Goal: Transaction & Acquisition: Purchase product/service

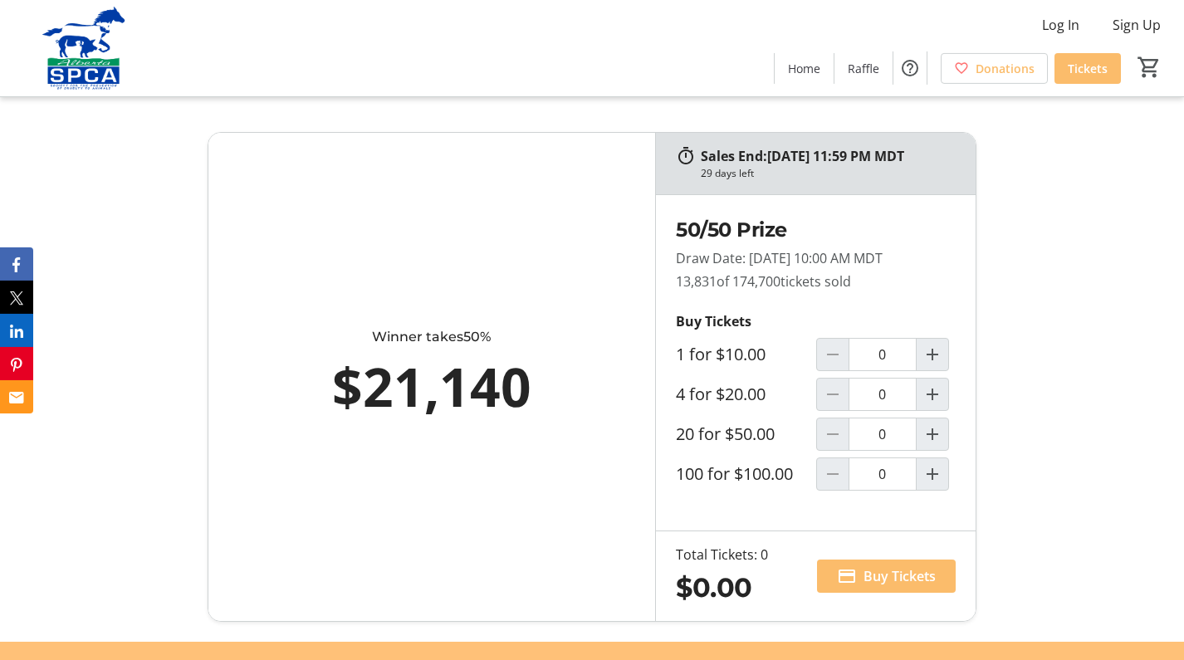
scroll to position [983, 0]
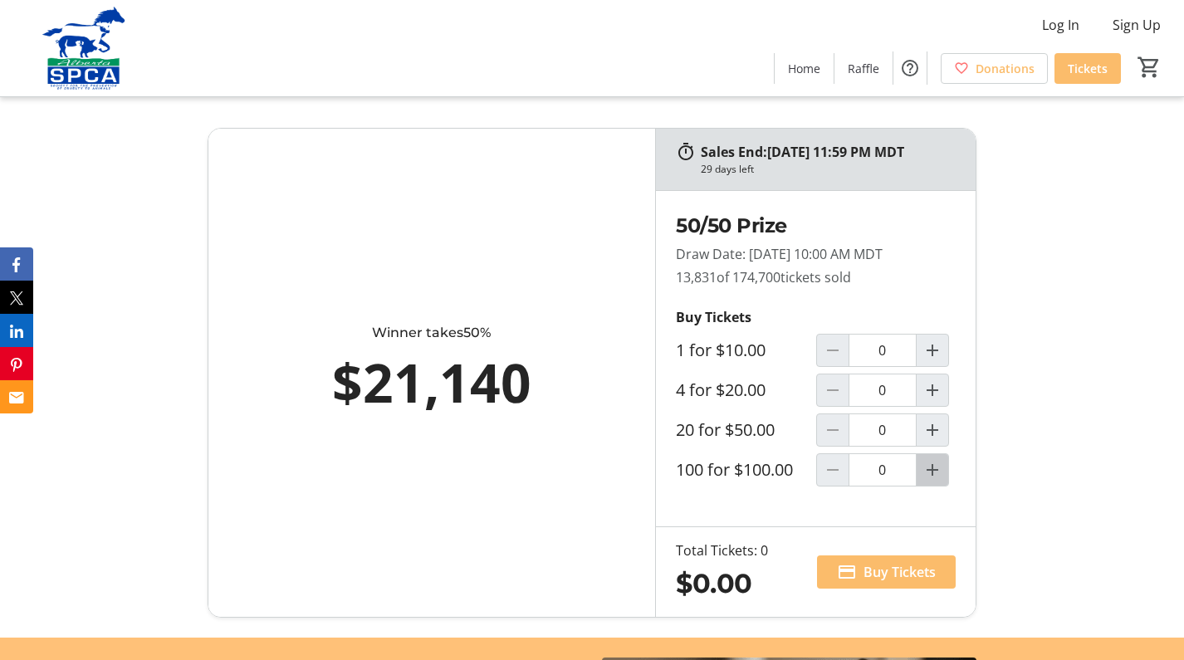
click at [930, 476] on mat-icon "Increment by one" at bounding box center [933, 470] width 20 height 20
type input "1"
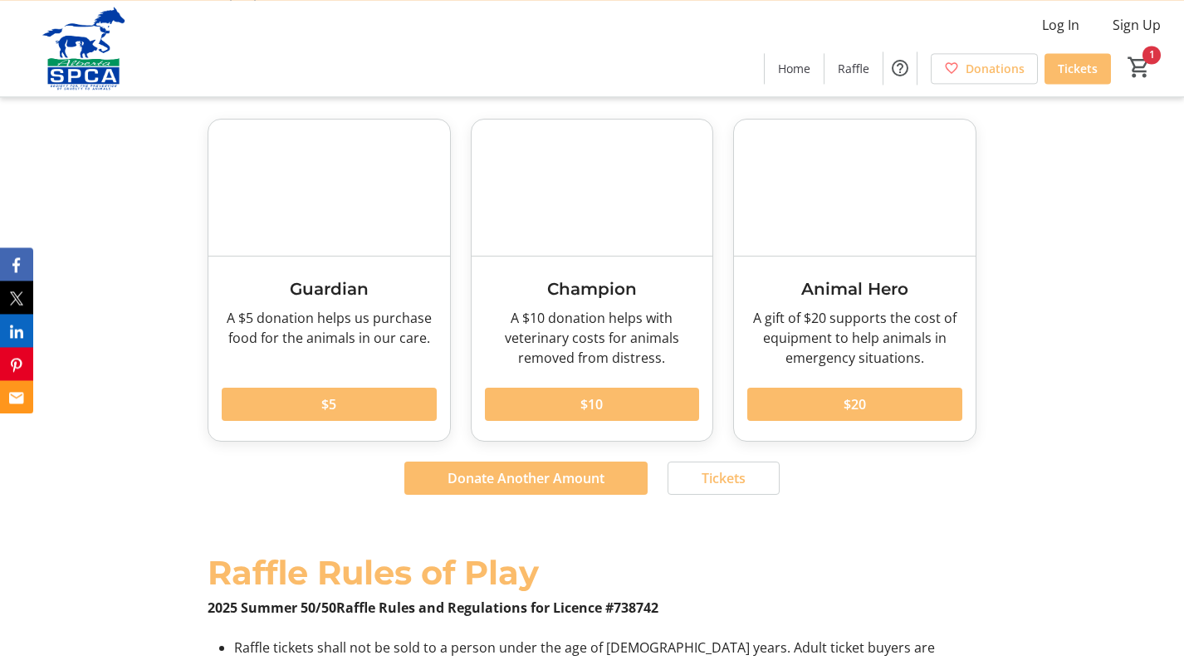
scroll to position [1993, 0]
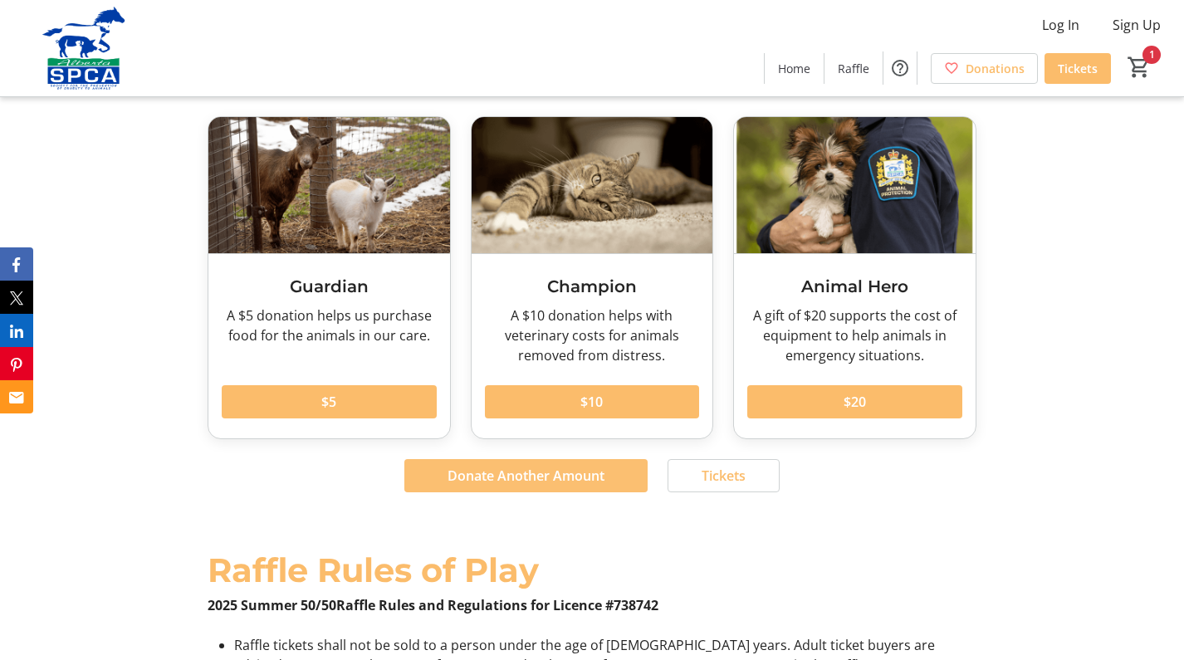
click at [526, 466] on span "Donate Another Amount" at bounding box center [526, 476] width 157 height 20
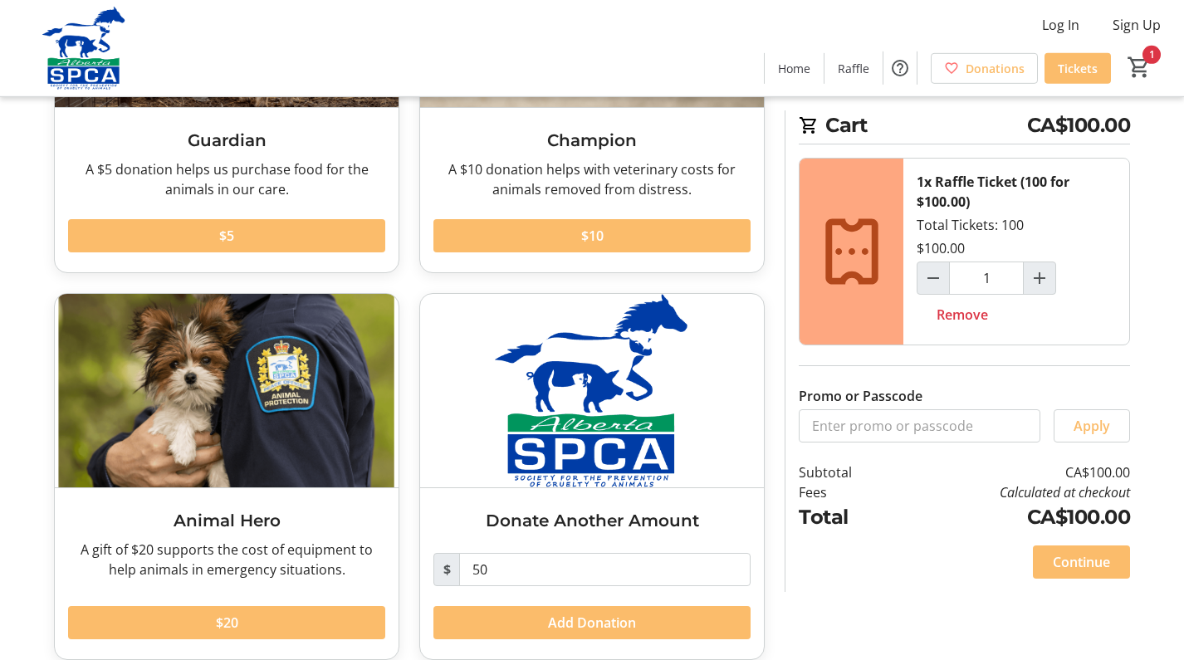
scroll to position [294, 0]
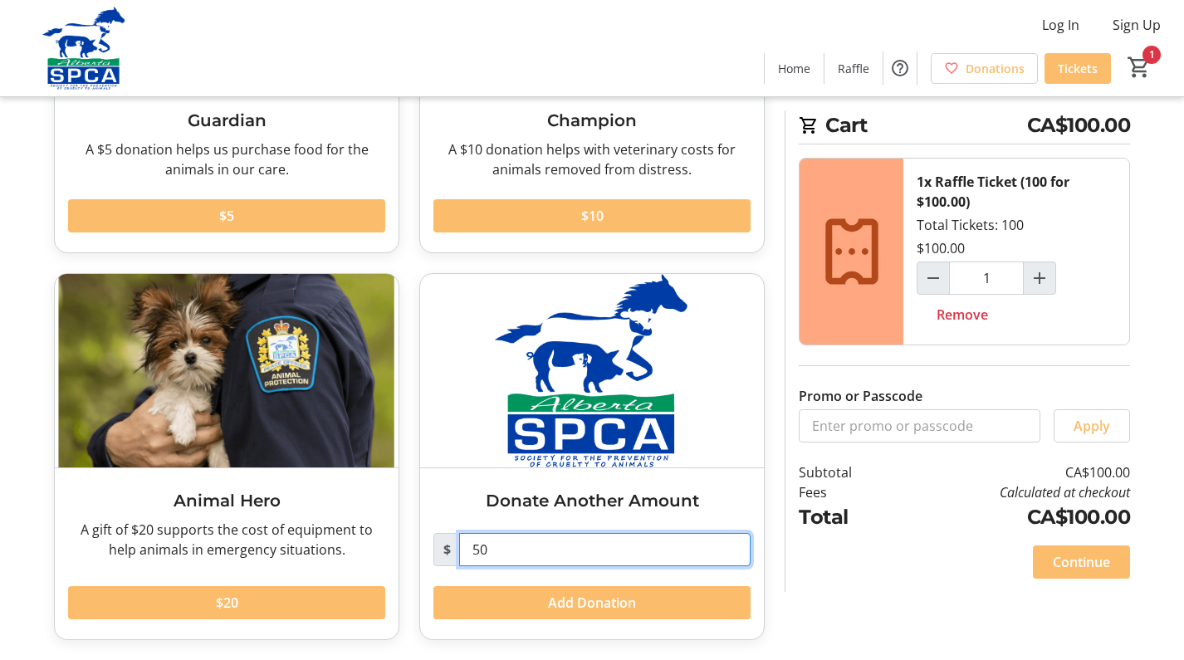
click at [472, 551] on input "50" at bounding box center [604, 549] width 291 height 33
drag, startPoint x: 469, startPoint y: 551, endPoint x: 513, endPoint y: 541, distance: 45.1
click at [513, 541] on input "50" at bounding box center [604, 549] width 291 height 33
type input "150"
click at [584, 596] on span "Add Donation" at bounding box center [592, 603] width 88 height 20
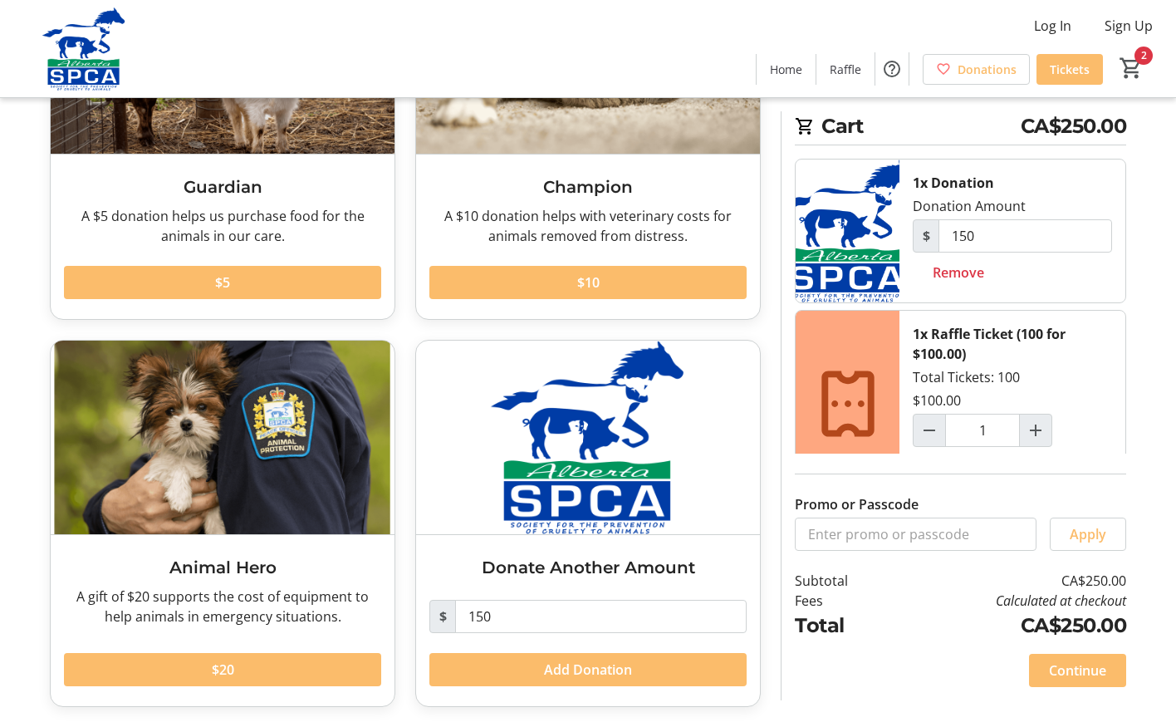
scroll to position [228, 0]
click at [1087, 659] on span "Continue" at bounding box center [1077, 670] width 57 height 20
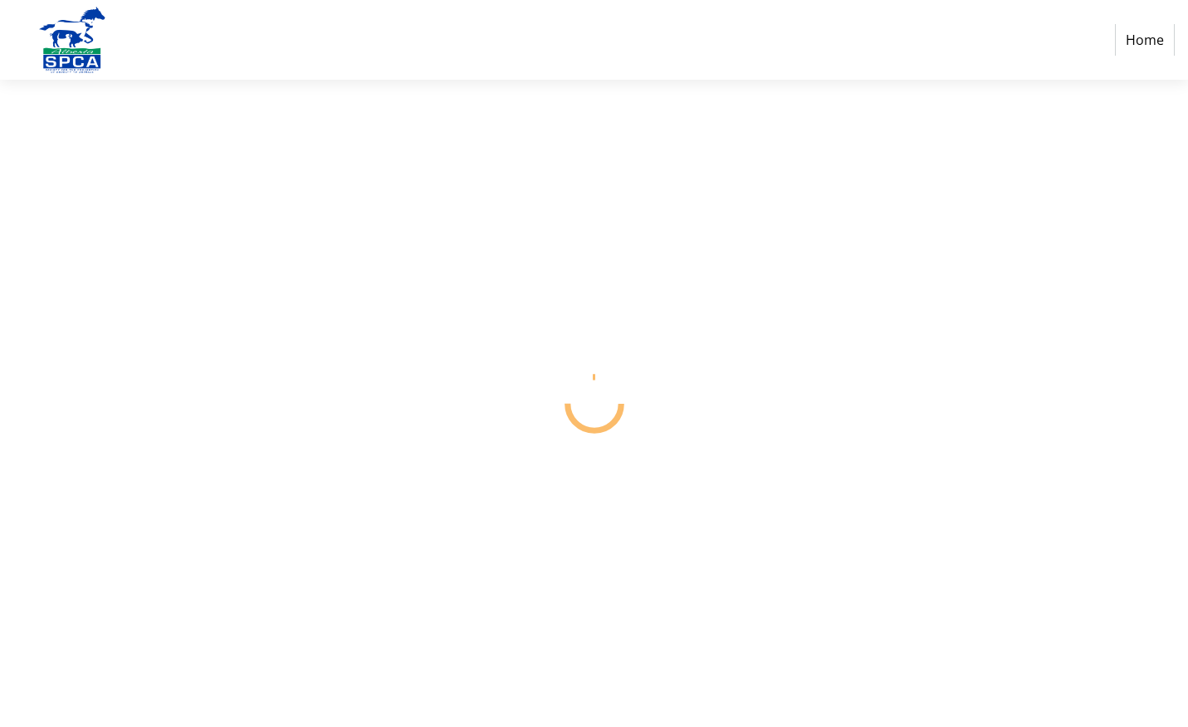
select select "CA"
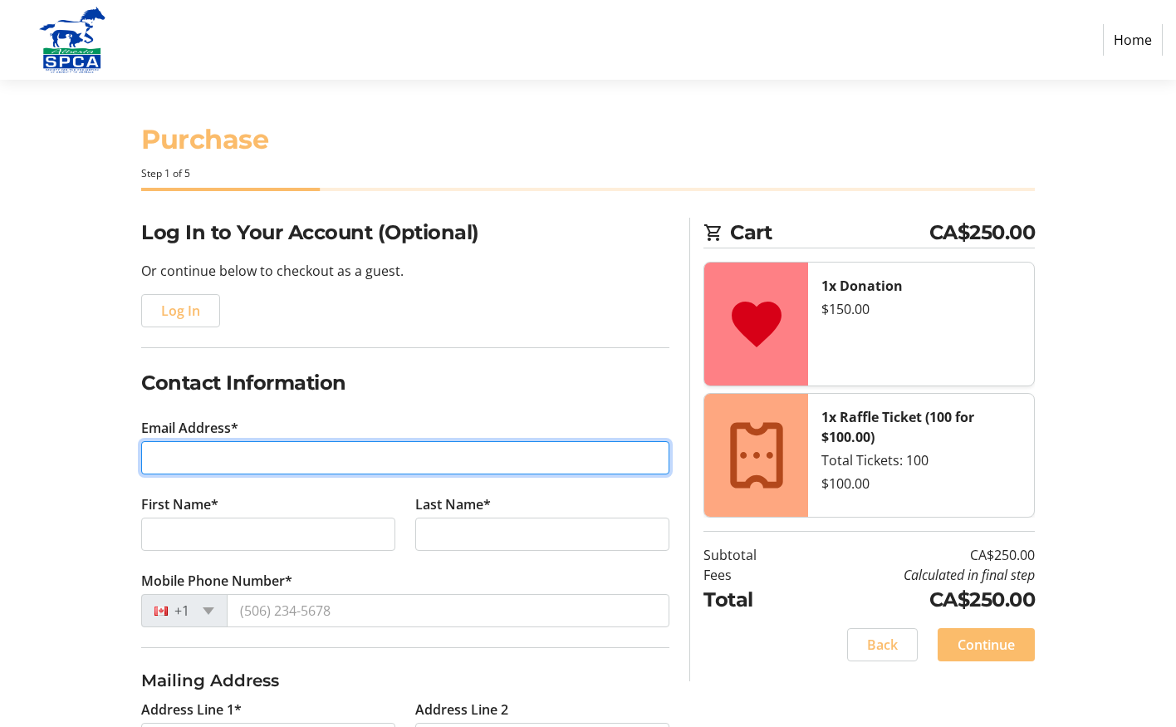
click at [149, 453] on input "Email Address*" at bounding box center [405, 457] width 528 height 33
type input "[EMAIL_ADDRESS][DOMAIN_NAME]"
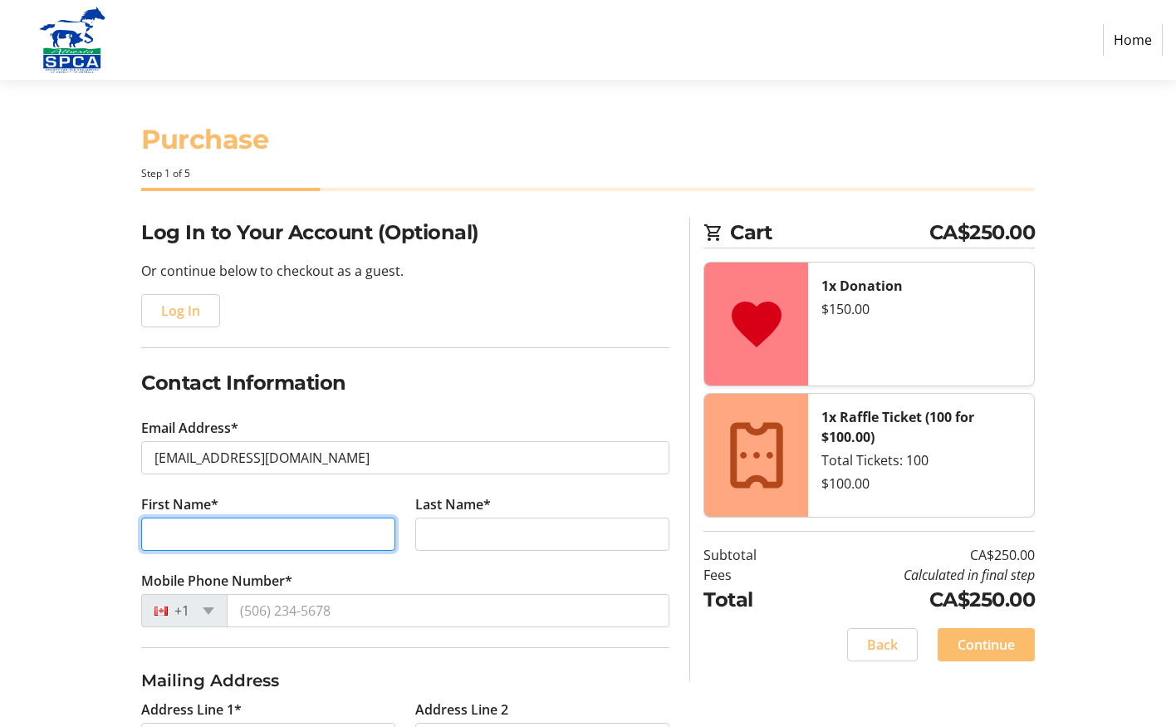
click at [148, 532] on input "First Name*" at bounding box center [268, 533] width 254 height 33
drag, startPoint x: 190, startPoint y: 538, endPoint x: 247, endPoint y: 551, distance: 58.6
click at [247, 551] on input "[PERSON_NAME]" at bounding box center [268, 533] width 254 height 33
type input "[PERSON_NAME]"
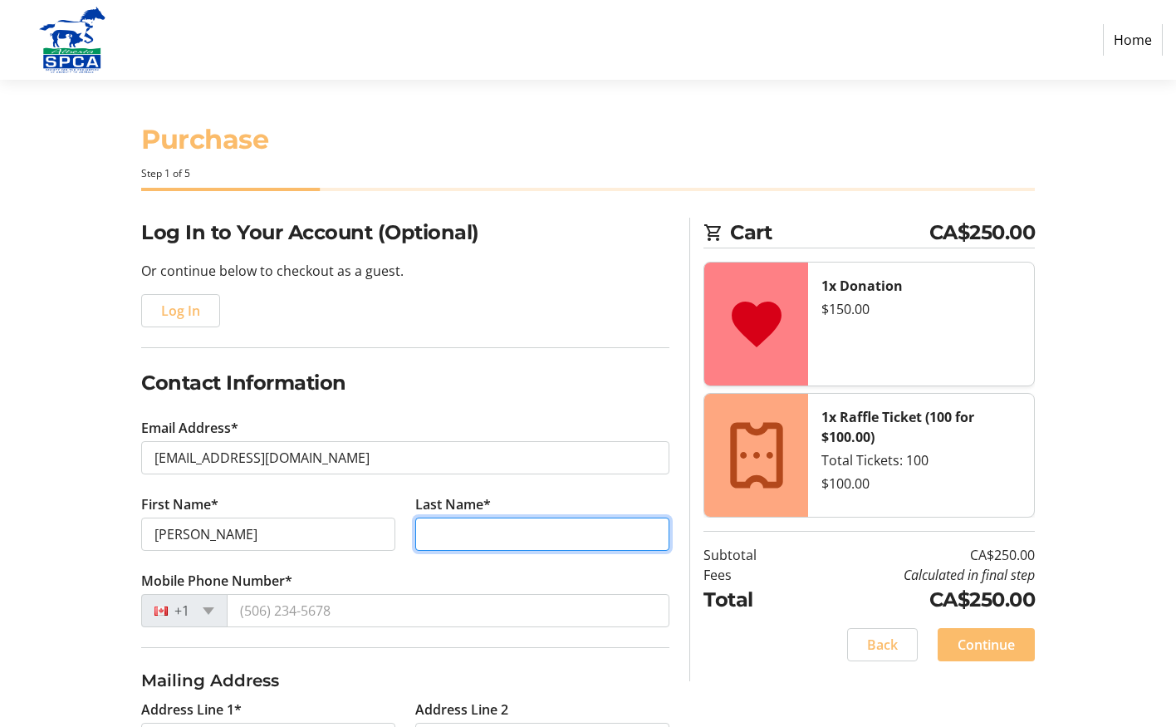
click at [433, 533] on input "Last Name*" at bounding box center [542, 533] width 254 height 33
paste input "Santry"
type input "Santry"
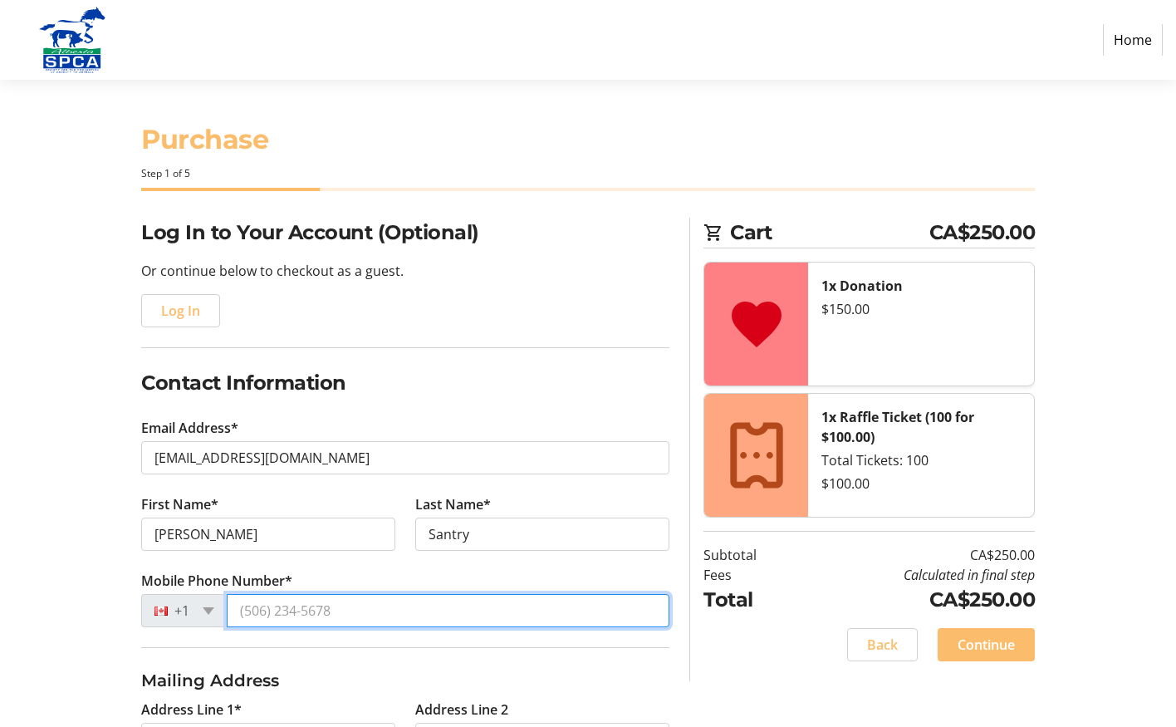
click at [238, 610] on input "Mobile Phone Number*" at bounding box center [448, 610] width 443 height 33
drag, startPoint x: 238, startPoint y: 610, endPoint x: 405, endPoint y: 639, distance: 169.4
click at [405, 639] on tr-form-field "Mobile Phone Number* +1" at bounding box center [405, 608] width 528 height 76
drag, startPoint x: 337, startPoint y: 605, endPoint x: 212, endPoint y: 605, distance: 125.4
click at [227, 605] on input "Mobile Phone Number*" at bounding box center [448, 610] width 443 height 33
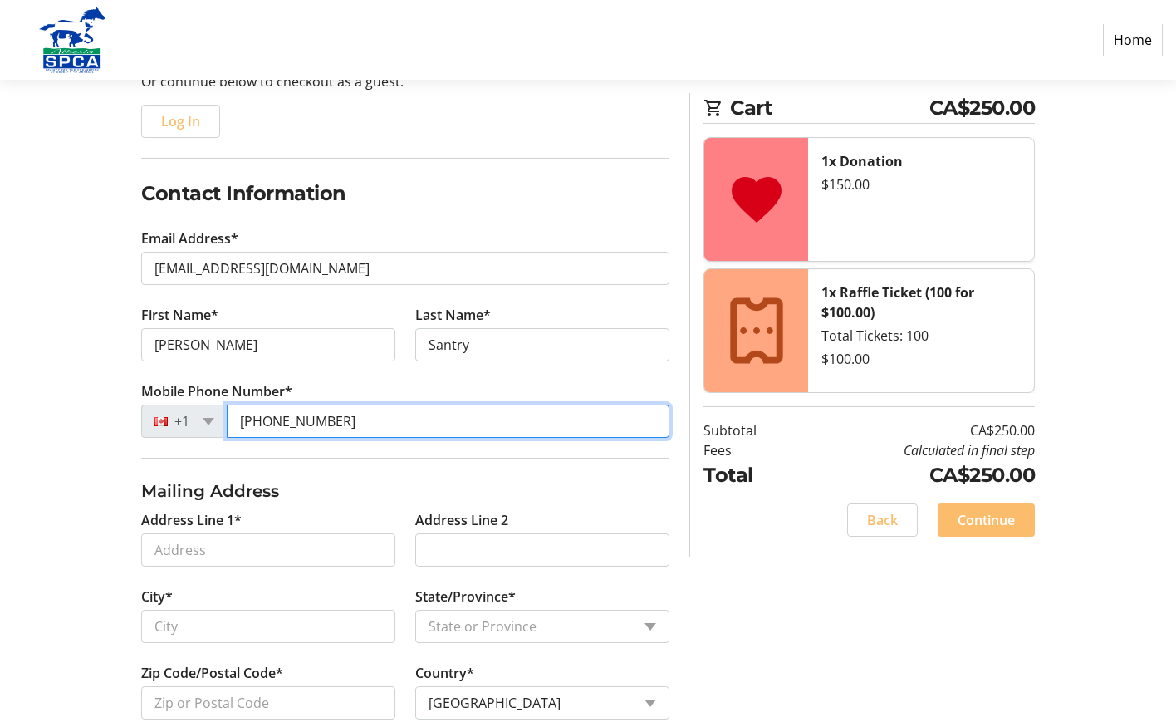
scroll to position [292, 0]
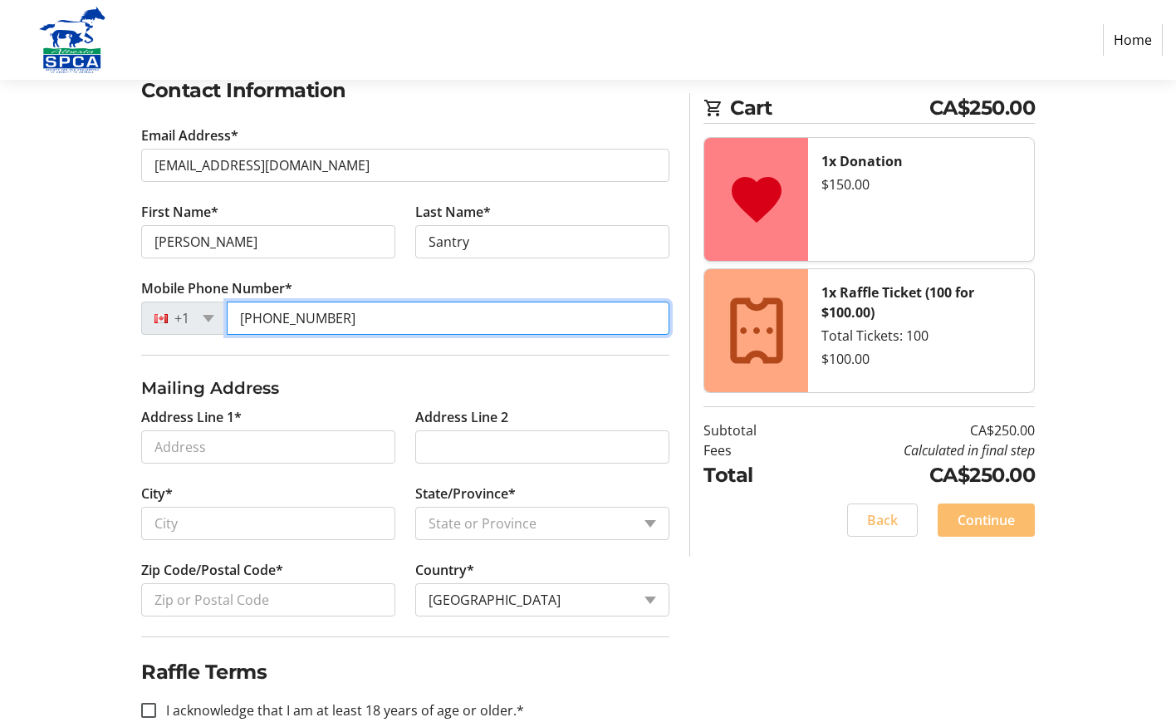
type input "[PHONE_NUMBER]"
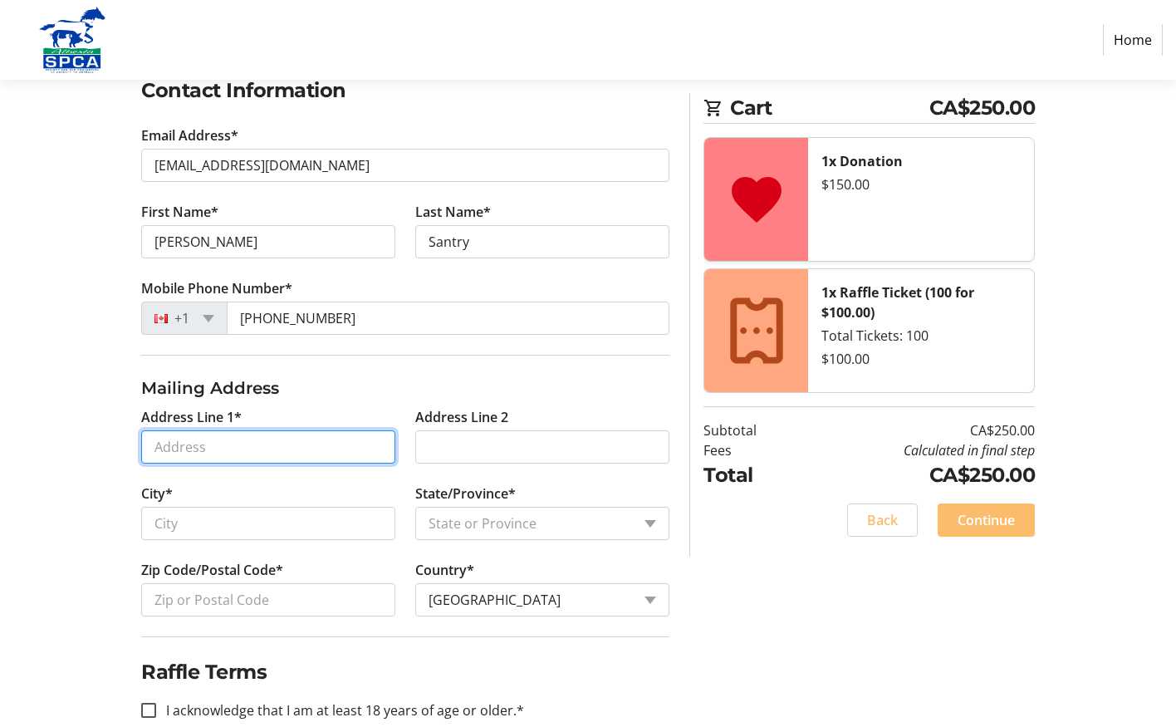
click at [168, 449] on input "Address Line 1*" at bounding box center [268, 446] width 254 height 33
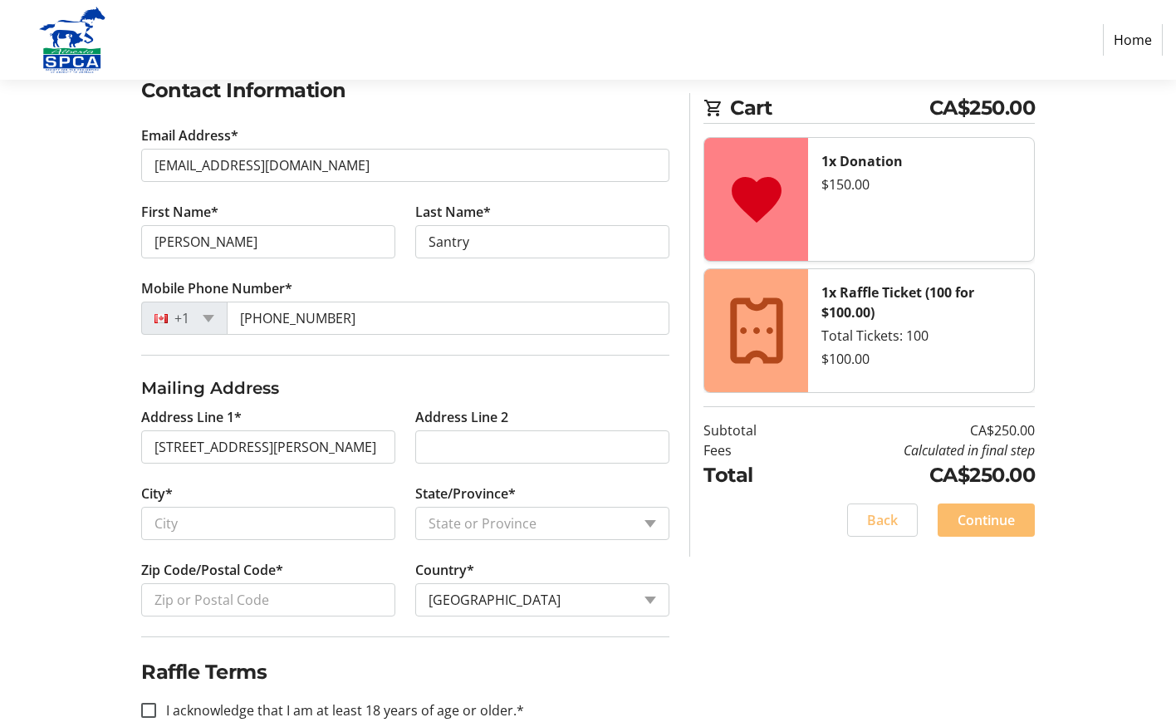
type input "[STREET_ADDRESS][PERSON_NAME]"
type input "St. [PERSON_NAME]"
select select "AB"
type input "T8N 4T7"
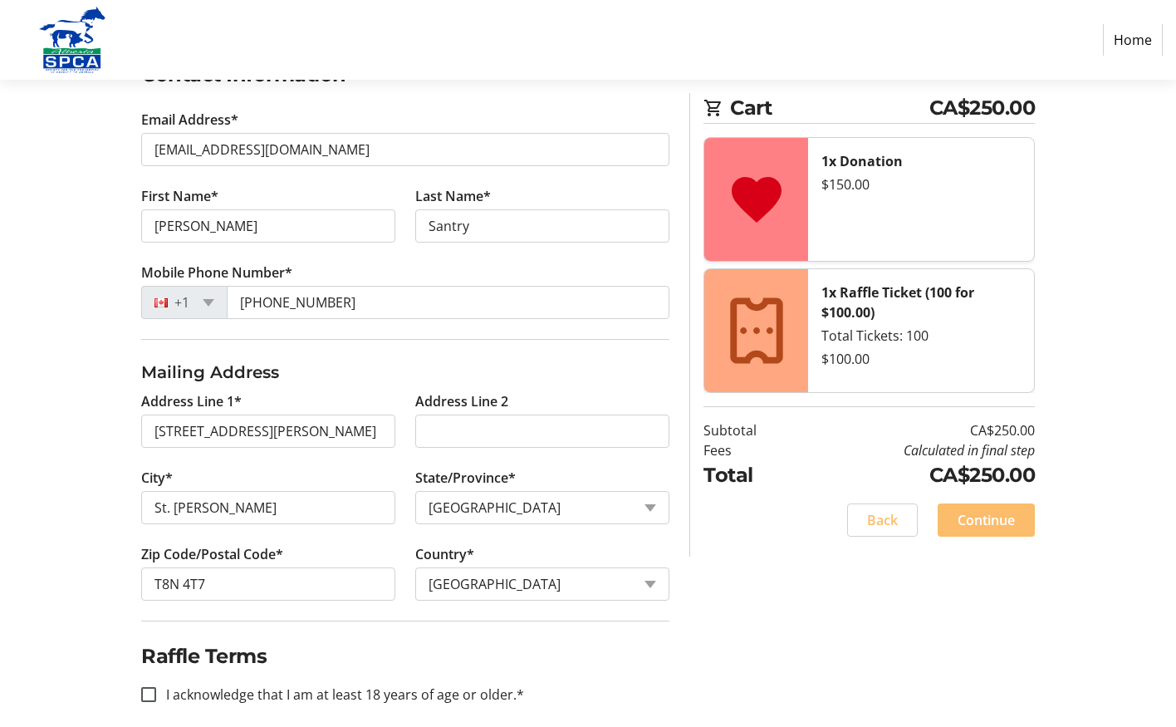
scroll to position [326, 0]
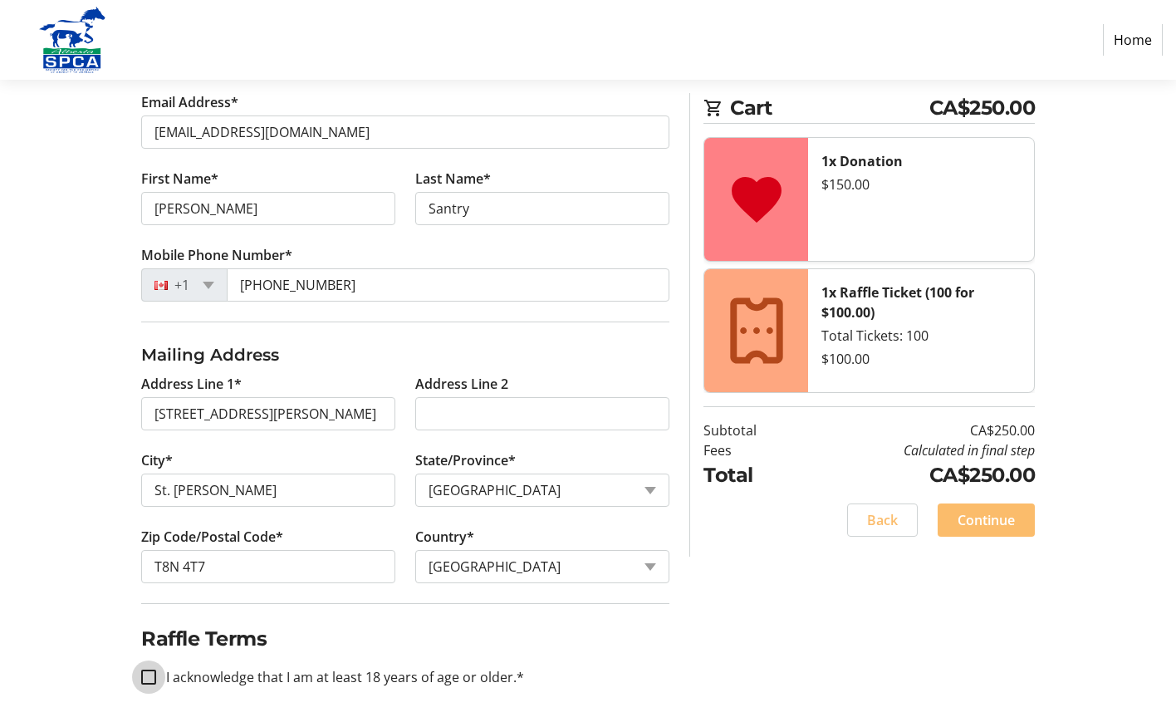
click at [149, 659] on input "I acknowledge that I am at least 18 years of age or older.*" at bounding box center [148, 676] width 15 height 15
checkbox input "true"
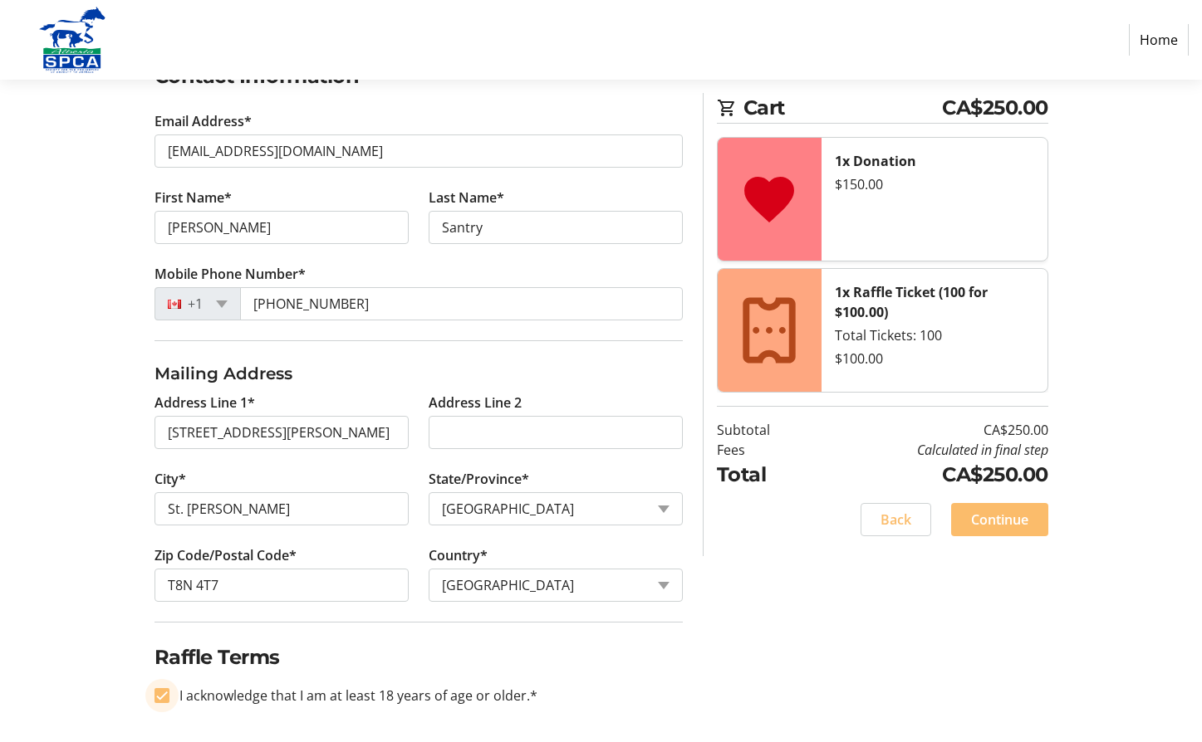
scroll to position [310, 0]
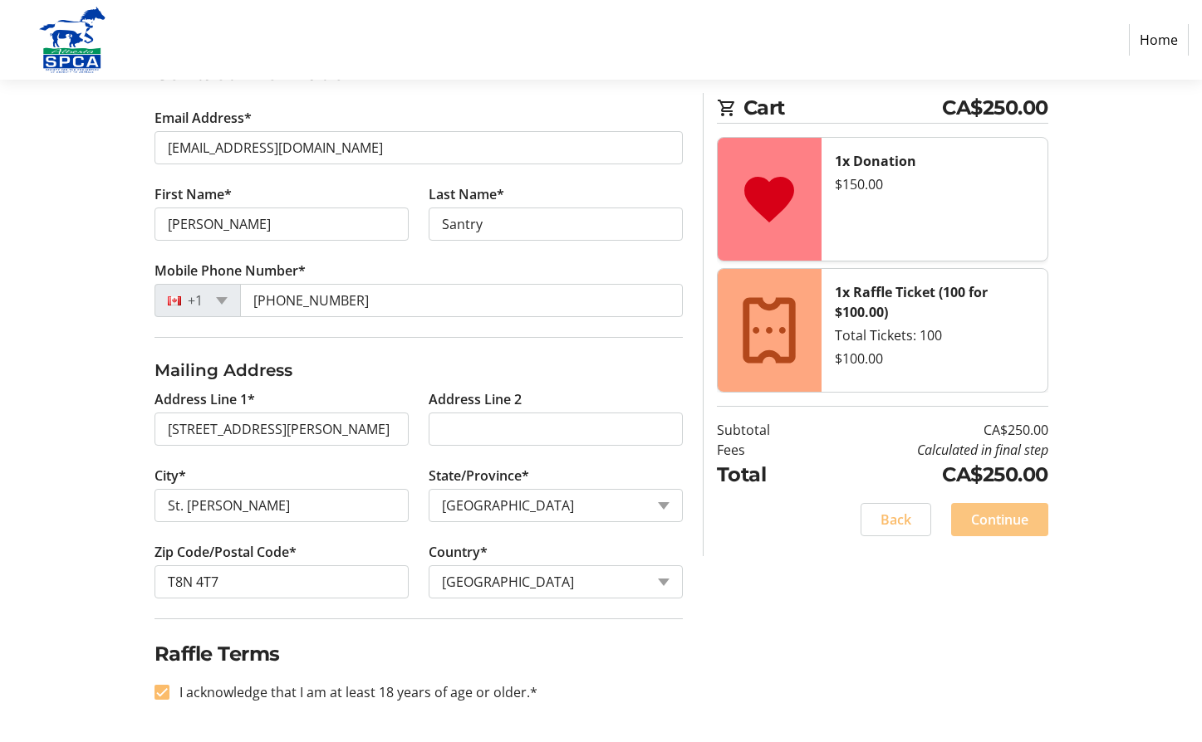
click at [997, 517] on span "Continue" at bounding box center [999, 520] width 57 height 20
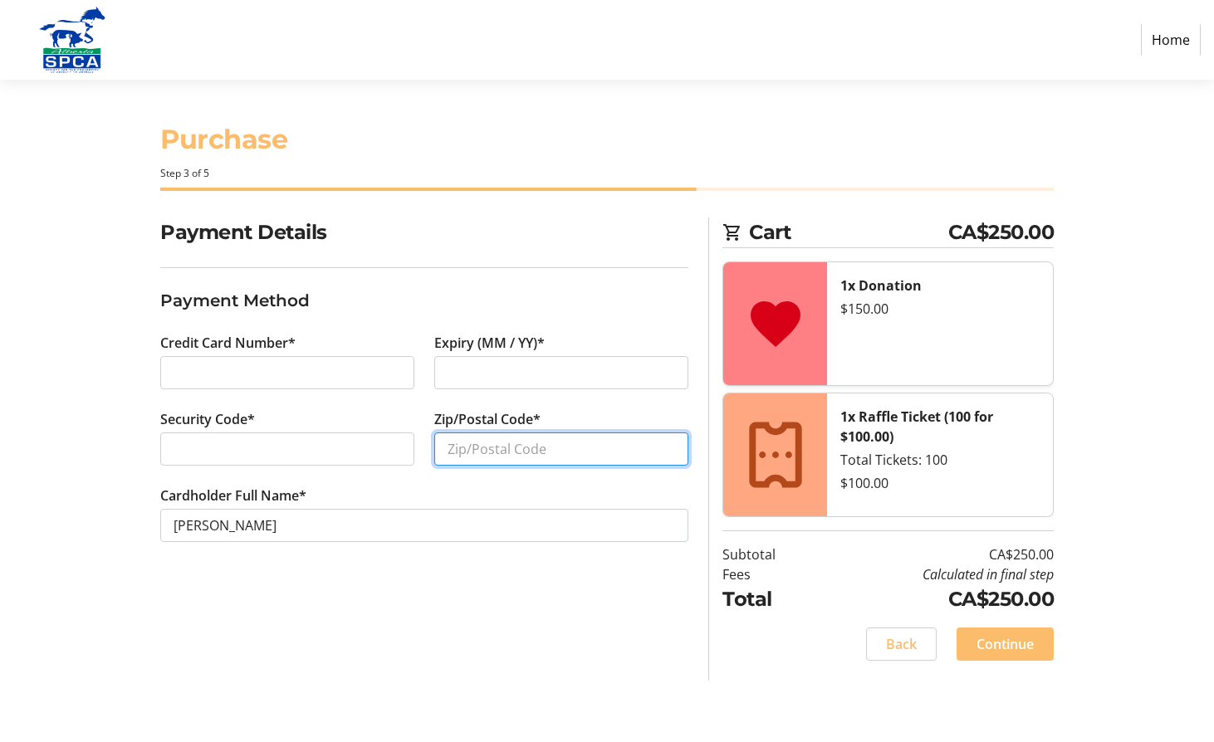
click at [482, 453] on input "Zip/Postal Code*" at bounding box center [561, 449] width 254 height 33
type input "T8N 4T7"
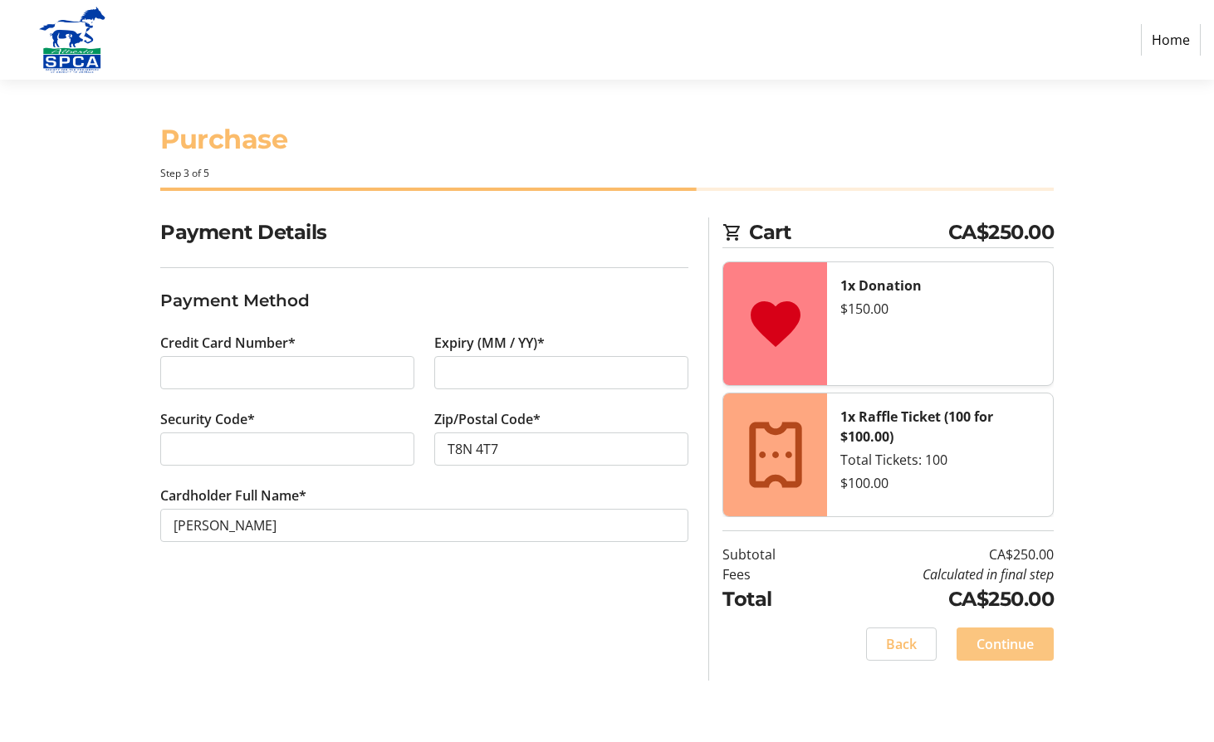
click at [1006, 641] on span "Continue" at bounding box center [1005, 644] width 57 height 20
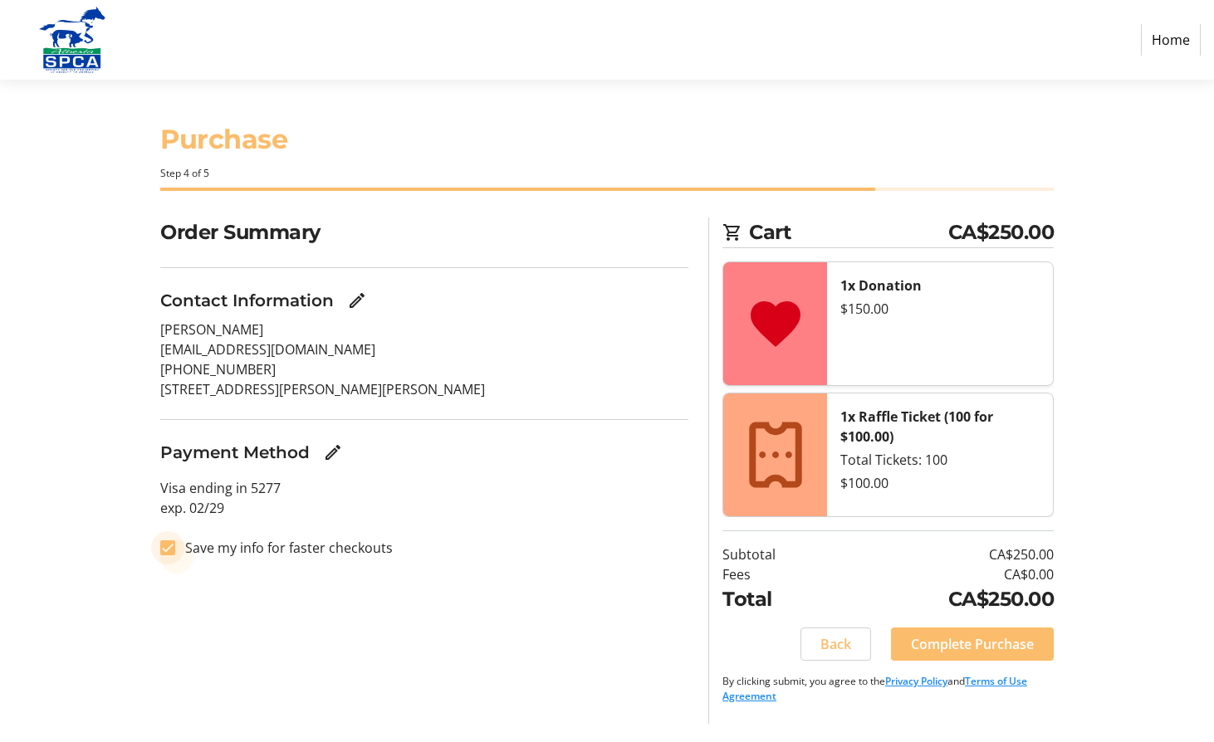
click at [163, 543] on input "Save my info for faster checkouts" at bounding box center [167, 548] width 15 height 15
checkbox input "false"
click at [983, 641] on span "Complete Purchase" at bounding box center [972, 644] width 123 height 20
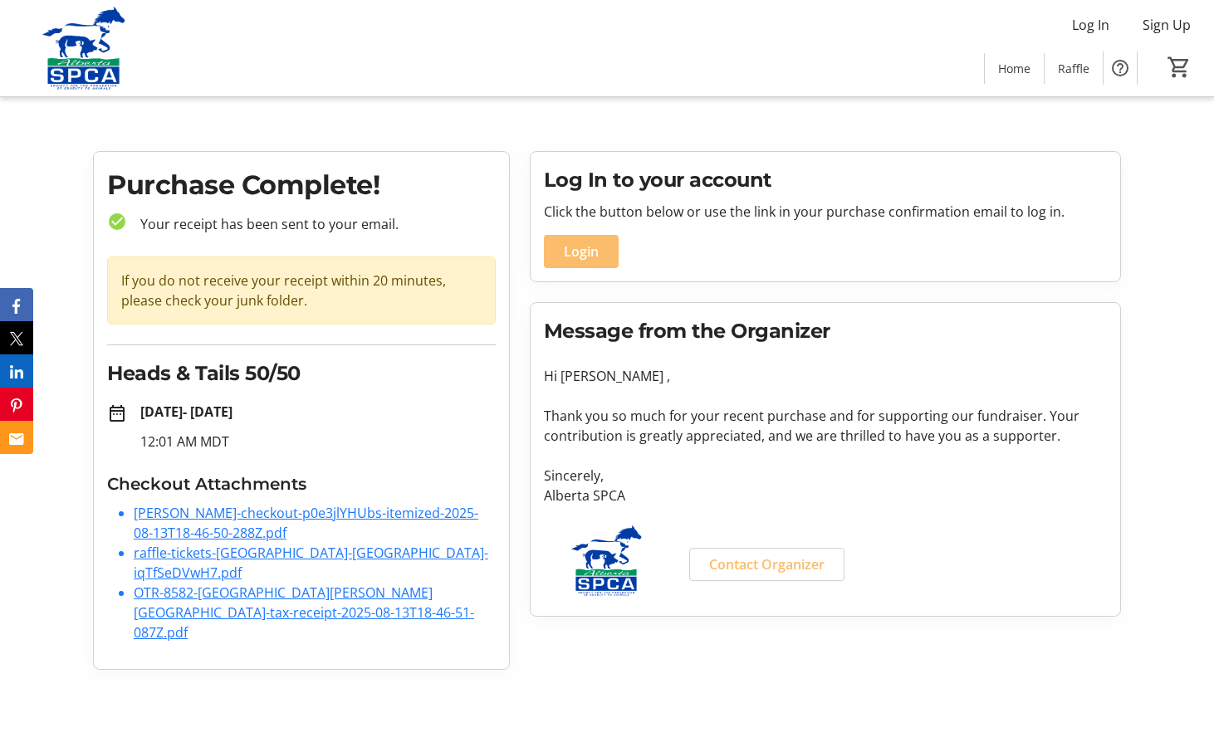
click at [262, 512] on link "[PERSON_NAME]-checkout-p0e3jlYHUbs-itemized-2025-08-13T18-46-50-288Z.pdf" at bounding box center [306, 523] width 345 height 38
click at [206, 595] on link "OTR-8582-[GEOGRAPHIC_DATA][PERSON_NAME][GEOGRAPHIC_DATA]-tax-receipt-2025-08-13…" at bounding box center [304, 613] width 340 height 58
click at [247, 556] on link "raffle-tickets-[GEOGRAPHIC_DATA]-[GEOGRAPHIC_DATA]-iqTfSeDVwH7.pdf" at bounding box center [311, 563] width 355 height 38
